Goal: Complete application form

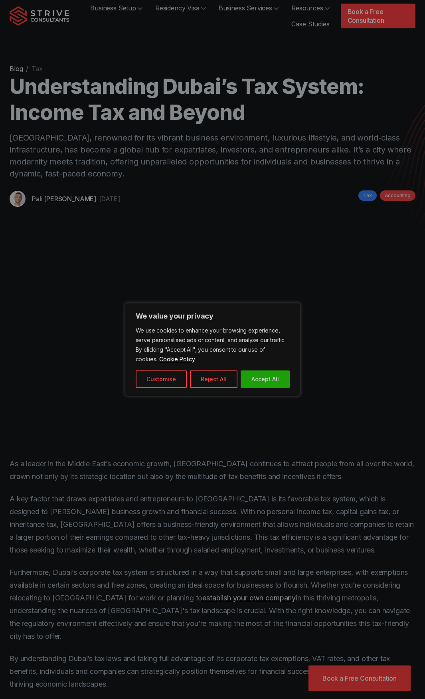
click at [374, 17] on div at bounding box center [212, 349] width 425 height 699
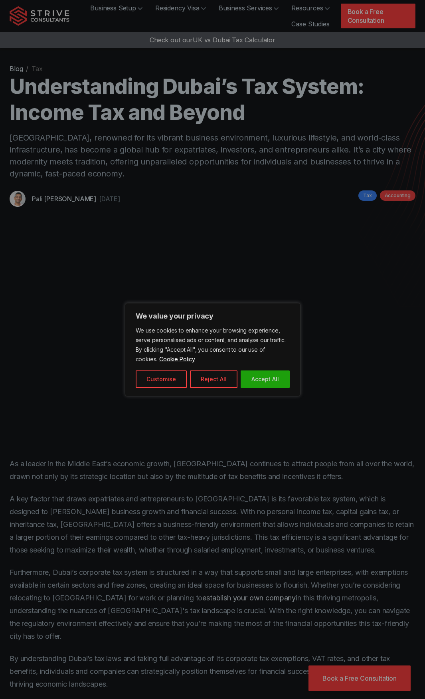
drag, startPoint x: 256, startPoint y: 370, endPoint x: 258, endPoint y: 361, distance: 9.4
click at [257, 368] on div "We use cookies to enhance your browsing experience, serve personalised ads or c…" at bounding box center [213, 357] width 154 height 62
click at [359, 18] on div at bounding box center [212, 349] width 425 height 699
click at [279, 376] on button "Accept All" at bounding box center [265, 379] width 49 height 18
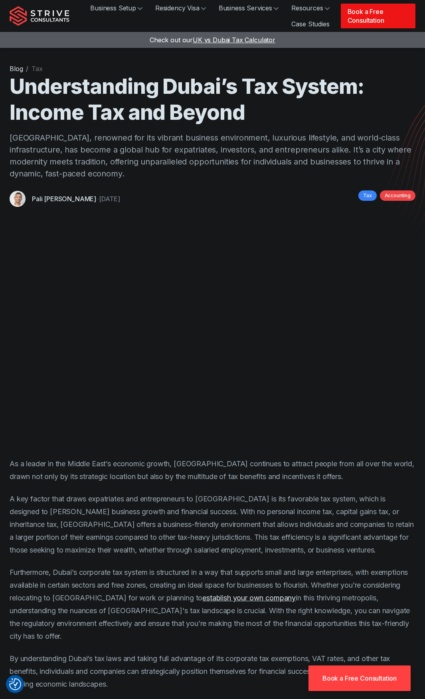
click at [365, 8] on link "Book a Free Consultation" at bounding box center [378, 16] width 75 height 25
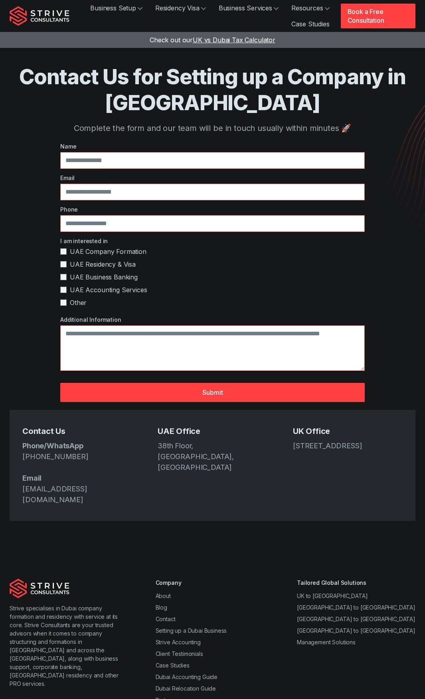
click at [172, 147] on label "Name" at bounding box center [212, 146] width 305 height 8
click at [175, 161] on input "text" at bounding box center [212, 160] width 305 height 17
click at [125, 148] on label "Name" at bounding box center [212, 146] width 305 height 8
click at [120, 157] on input "text" at bounding box center [212, 160] width 305 height 17
type input "**********"
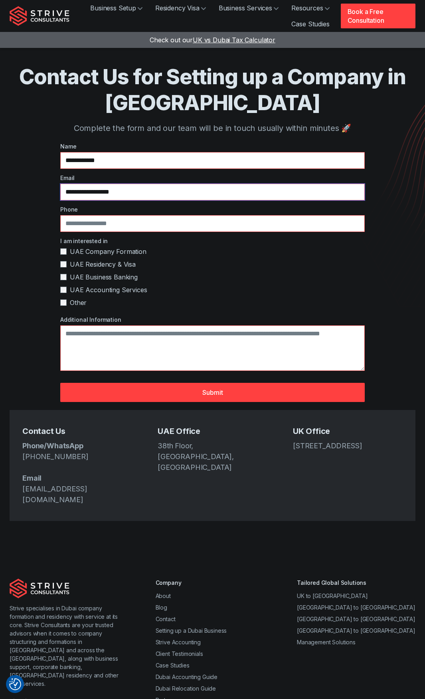
type input "**********"
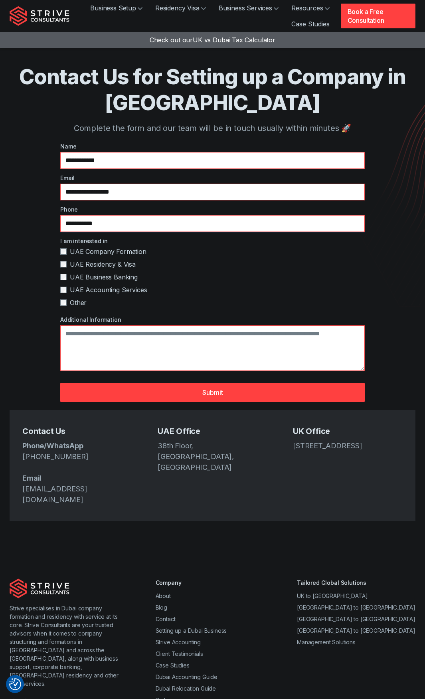
type input "**********"
click at [89, 297] on div "I am interested in UAE Company Formation [GEOGRAPHIC_DATA] Residency & Visa UAE…" at bounding box center [212, 274] width 305 height 74
click at [91, 293] on span "UAE Accounting Services" at bounding box center [108, 290] width 77 height 10
click at [79, 298] on span "Other" at bounding box center [78, 303] width 17 height 10
click at [85, 283] on div "I am interested in UAE Company Formation [GEOGRAPHIC_DATA] Residency & Visa UAE…" at bounding box center [212, 274] width 305 height 74
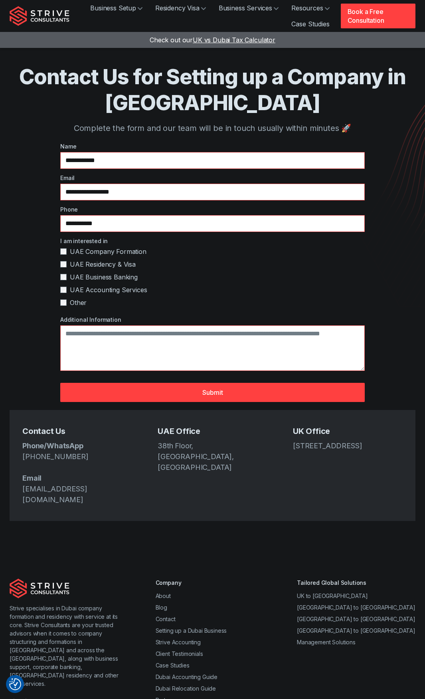
click at [89, 271] on div "I am interested in UAE Company Formation [GEOGRAPHIC_DATA] Residency & Visa UAE…" at bounding box center [212, 274] width 305 height 74
click at [89, 264] on span "UAE Residency & Visa" at bounding box center [103, 264] width 66 height 10
click at [92, 257] on div "I am interested in UAE Company Formation [GEOGRAPHIC_DATA] Residency & Visa UAE…" at bounding box center [212, 274] width 305 height 74
click at [93, 277] on span "UAE Business Banking" at bounding box center [104, 277] width 68 height 10
click at [98, 255] on span "UAE Company Formation" at bounding box center [108, 252] width 77 height 10
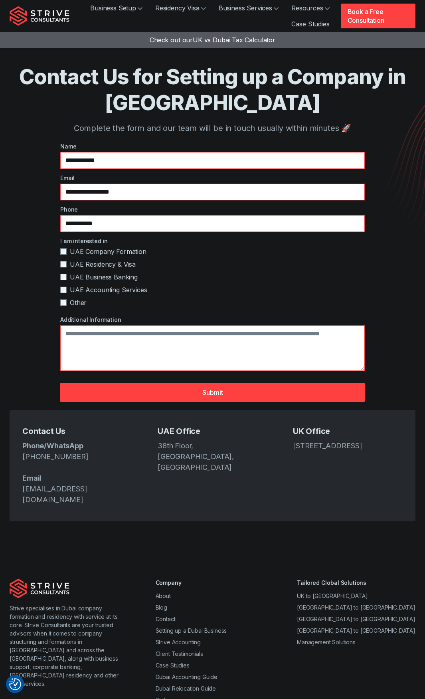
drag, startPoint x: 132, startPoint y: 329, endPoint x: 138, endPoint y: 313, distance: 16.8
click at [132, 329] on textarea "Additional Information" at bounding box center [212, 348] width 305 height 46
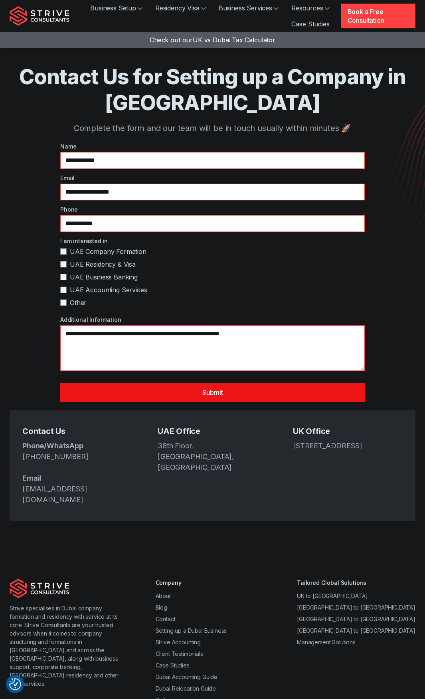
type textarea "**********"
click at [137, 386] on button "Submit" at bounding box center [212, 392] width 305 height 19
